Goal: Navigation & Orientation: Find specific page/section

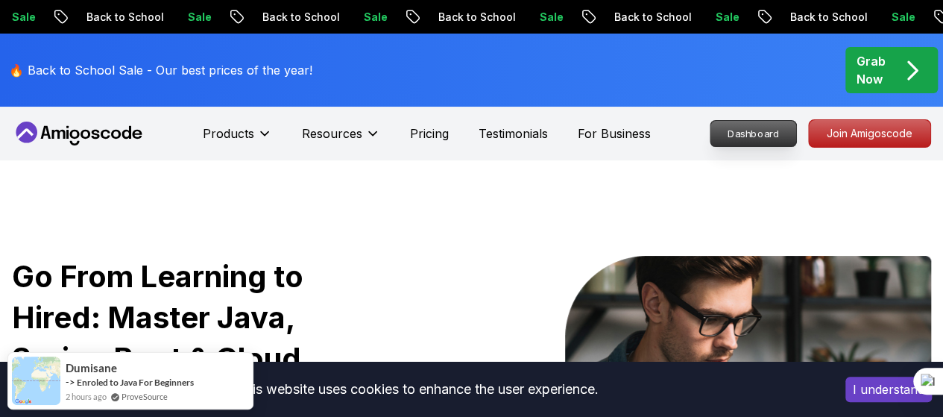
click at [747, 130] on p "Dashboard" at bounding box center [753, 133] width 86 height 25
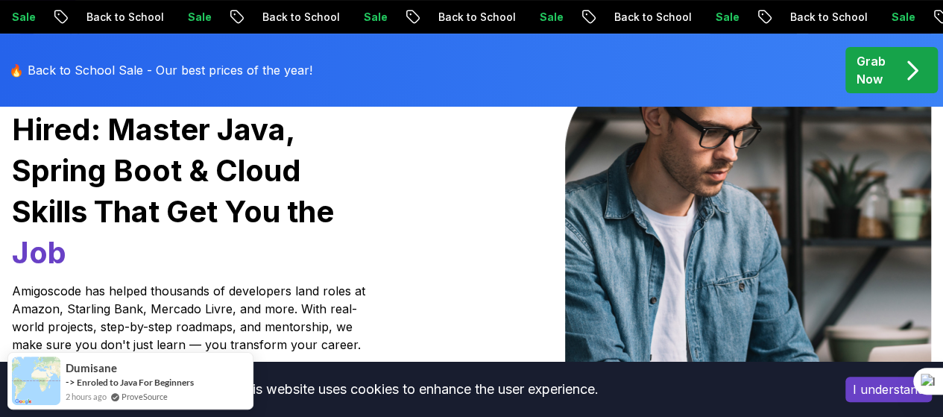
scroll to position [191, 0]
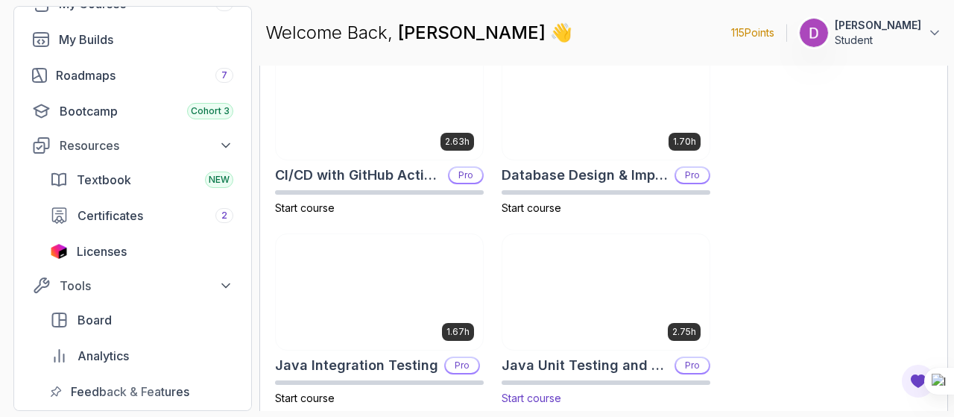
scroll to position [493, 0]
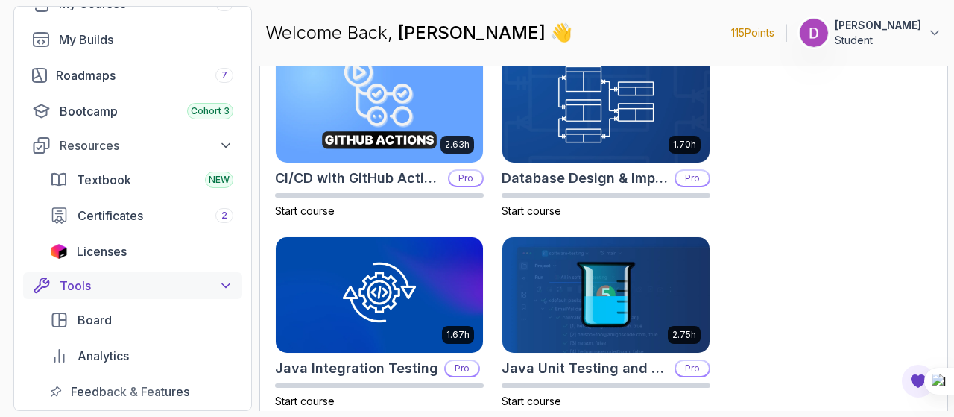
click at [228, 290] on icon at bounding box center [225, 285] width 15 height 15
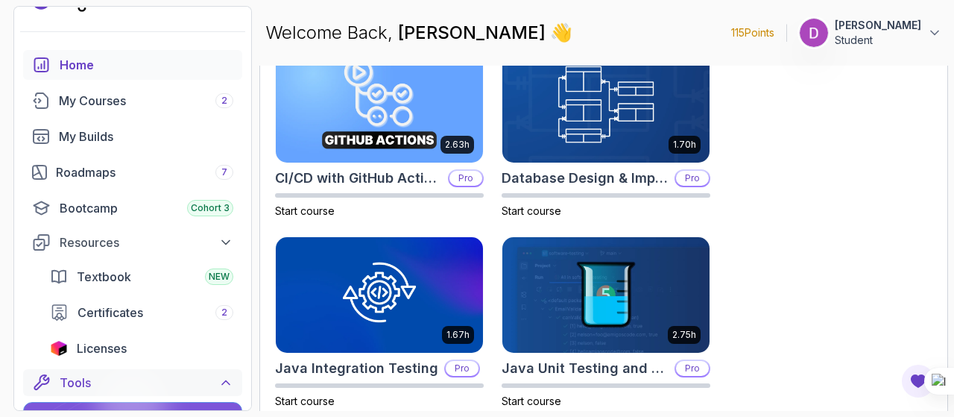
scroll to position [20, 0]
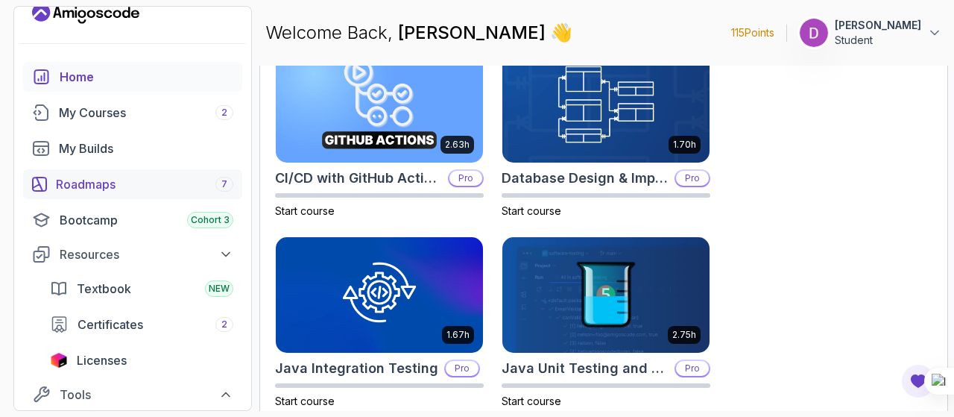
click at [130, 181] on div "Roadmaps 7" at bounding box center [144, 184] width 177 height 18
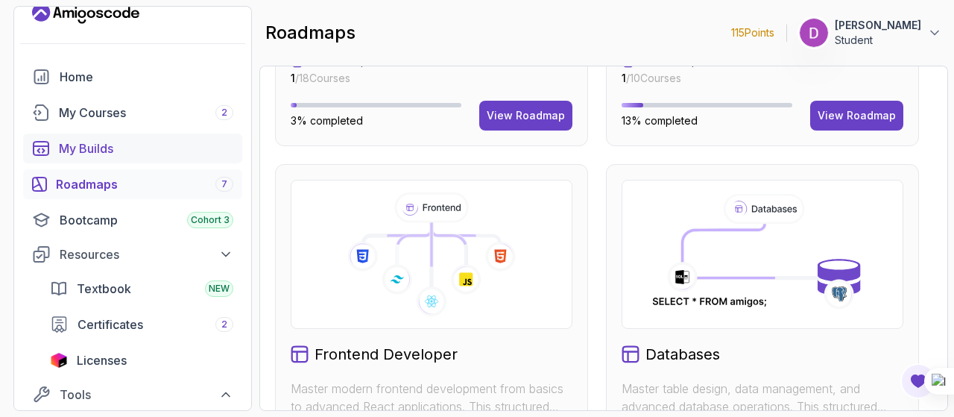
scroll to position [135, 0]
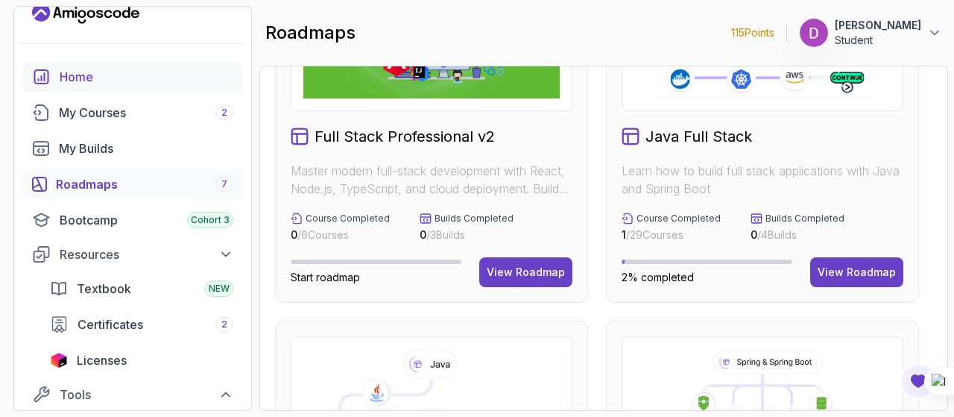
click at [101, 72] on div "Home" at bounding box center [147, 77] width 174 height 18
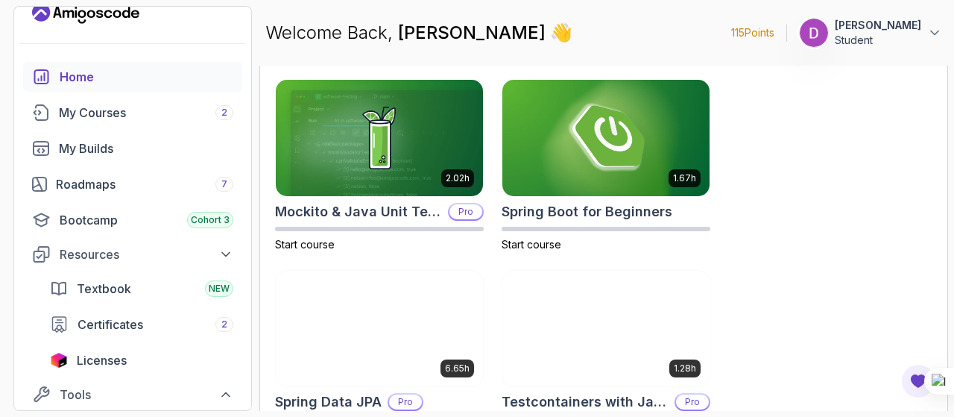
scroll to position [885, 0]
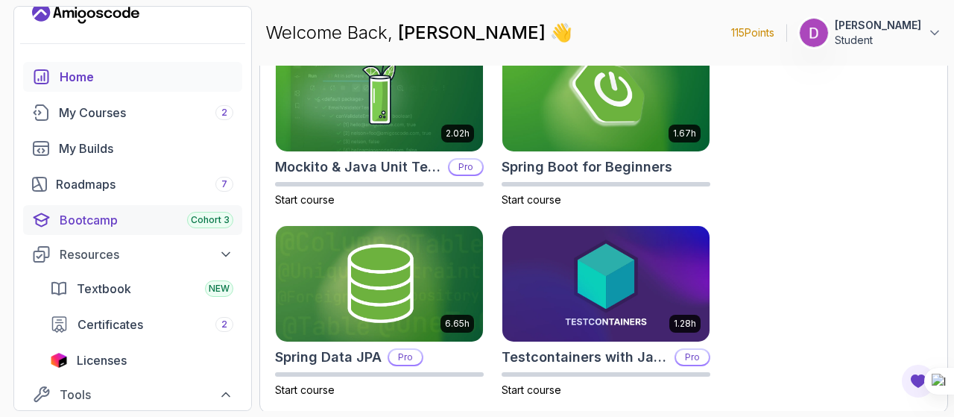
click at [110, 217] on div "Bootcamp Cohort 3" at bounding box center [147, 220] width 174 height 18
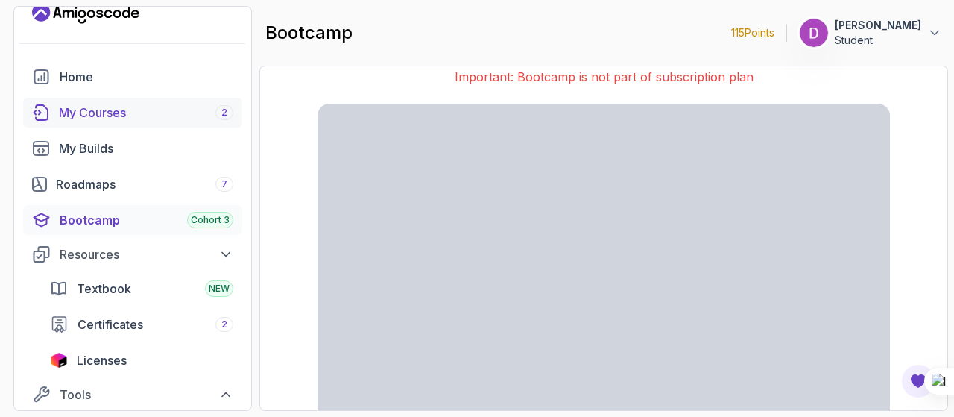
click at [114, 119] on div "My Courses 2" at bounding box center [146, 113] width 174 height 18
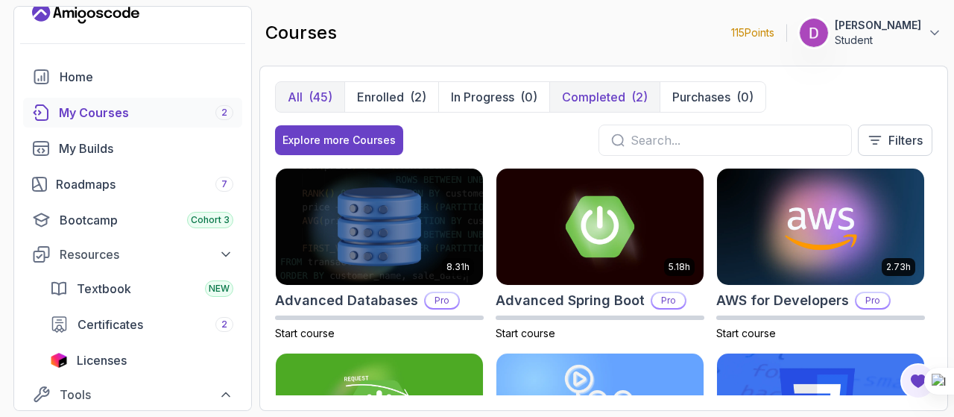
click at [607, 94] on p "Completed" at bounding box center [593, 97] width 63 height 18
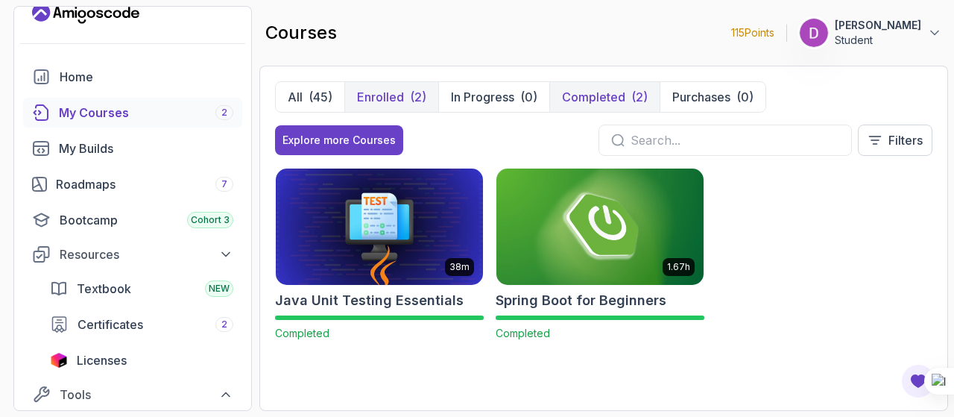
click at [399, 98] on p "Enrolled" at bounding box center [380, 97] width 47 height 18
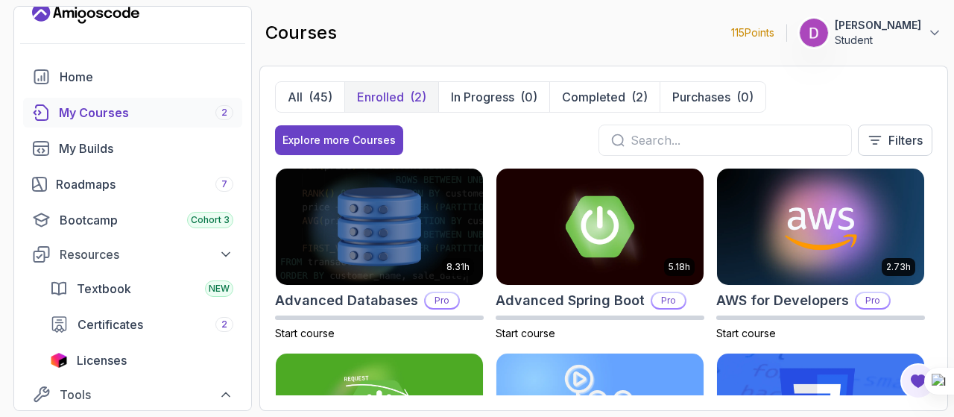
click at [404, 87] on button "Enrolled (2)" at bounding box center [391, 97] width 94 height 30
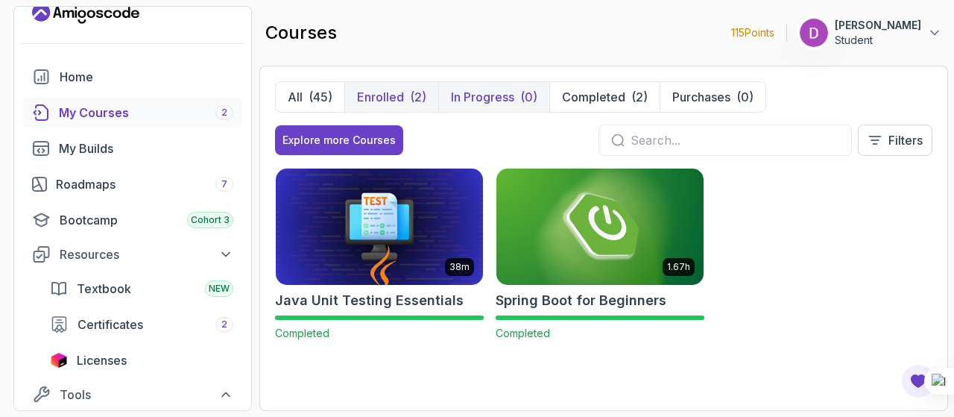
click at [498, 97] on p "In Progress" at bounding box center [482, 97] width 63 height 18
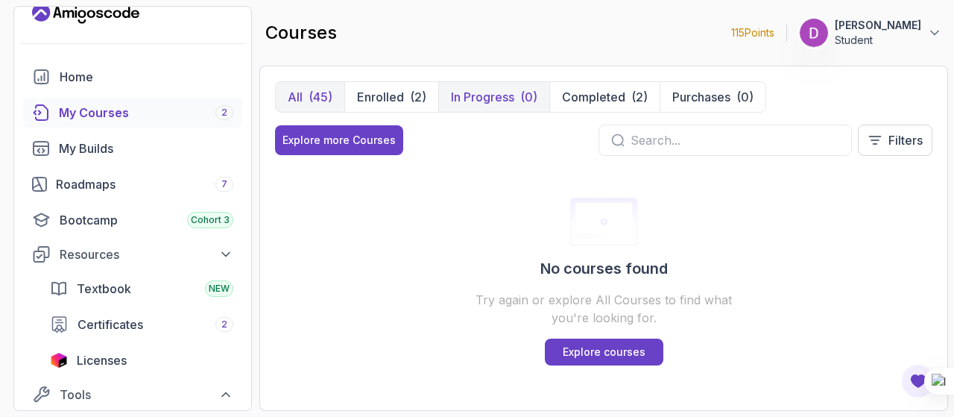
click at [317, 95] on div "(45)" at bounding box center [321, 97] width 24 height 18
